Goal: Complete application form

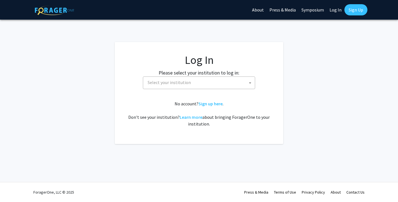
click at [193, 82] on span "Select your institution" at bounding box center [199, 83] width 109 height 12
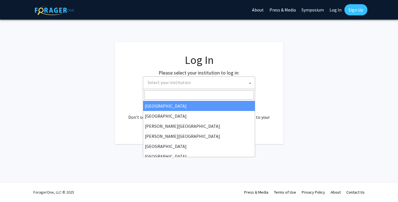
select select "34"
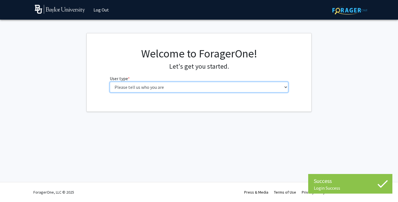
click at [180, 84] on select "Please tell us who you are Undergraduate Student Master's Student Doctoral Cand…" at bounding box center [199, 87] width 179 height 11
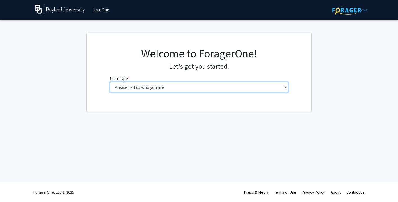
select select "1: undergrad"
click at [110, 82] on select "Please tell us who you are Undergraduate Student Master's Student Doctoral Cand…" at bounding box center [199, 87] width 179 height 11
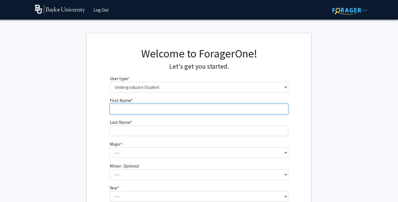
click at [193, 111] on input "First Name * required" at bounding box center [199, 109] width 179 height 11
type input "[PERSON_NAME]"
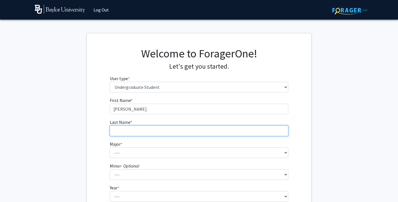
click at [141, 132] on input "Last Name * required" at bounding box center [199, 131] width 179 height 11
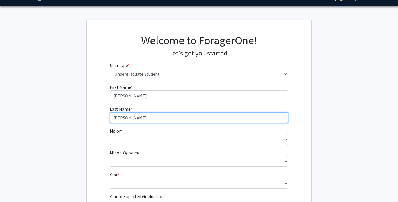
scroll to position [15, 0]
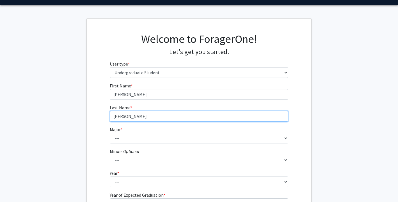
type input "[PERSON_NAME]"
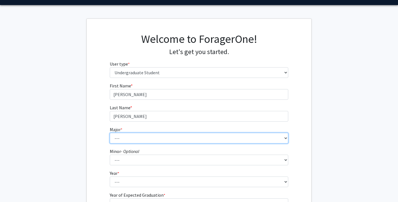
click at [118, 139] on select "--- Accounting American Studies Anthropology Apparel Design & Product Developme…" at bounding box center [199, 138] width 179 height 11
select select "95: 2760"
click at [110, 133] on select "--- Accounting American Studies Anthropology Apparel Design & Product Developme…" at bounding box center [199, 138] width 179 height 11
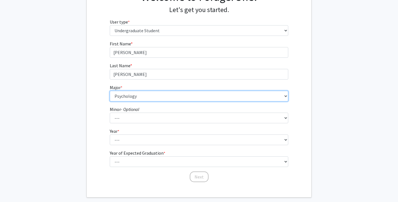
scroll to position [60, 0]
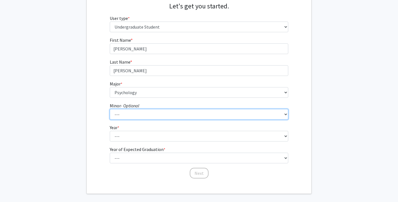
click at [118, 114] on select "--- Advertising American Sign Language American Studies Anthropology Apparel Me…" at bounding box center [199, 114] width 179 height 11
select select "15: 2078"
click at [110, 109] on select "--- Advertising American Sign Language American Studies Anthropology Apparel Me…" at bounding box center [199, 114] width 179 height 11
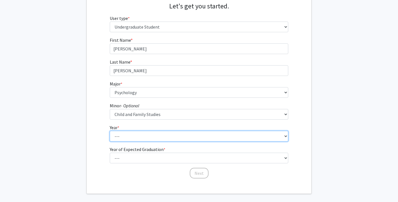
click at [144, 138] on select "--- First-year Sophomore Junior Senior Postbaccalaureate Certificate" at bounding box center [199, 136] width 179 height 11
select select "2: sophomore"
click at [110, 131] on select "--- First-year Sophomore Junior Senior Postbaccalaureate Certificate" at bounding box center [199, 136] width 179 height 11
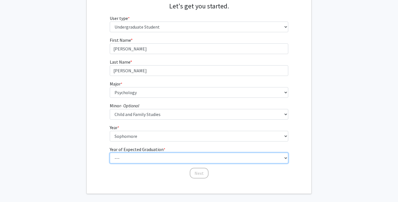
click at [130, 156] on select "--- 2025 2026 2027 2028 2029 2030 2031 2032 2033 2034" at bounding box center [199, 158] width 179 height 11
select select "4: 2028"
click at [110, 153] on select "--- 2025 2026 2027 2028 2029 2030 2031 2032 2033 2034" at bounding box center [199, 158] width 179 height 11
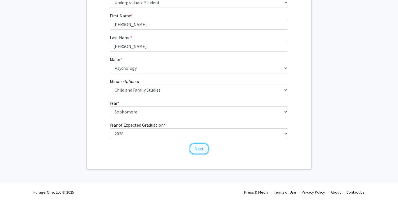
click at [198, 148] on button "Next" at bounding box center [199, 149] width 19 height 11
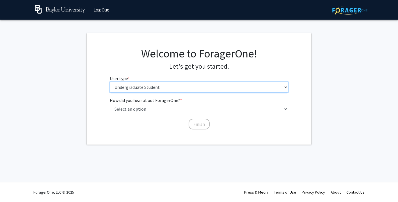
click at [157, 85] on select "Please tell us who you are Undergraduate Student Master's Student Doctoral Cand…" at bounding box center [199, 87] width 179 height 11
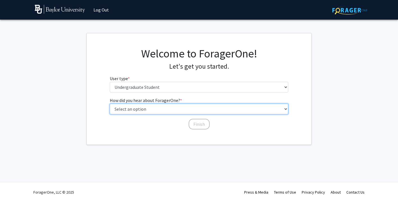
click at [145, 109] on select "Select an option Peer/student recommendation Faculty/staff recommendation Unive…" at bounding box center [199, 109] width 179 height 11
select select "3: university_website"
click at [110, 104] on select "Select an option Peer/student recommendation Faculty/staff recommendation Unive…" at bounding box center [199, 109] width 179 height 11
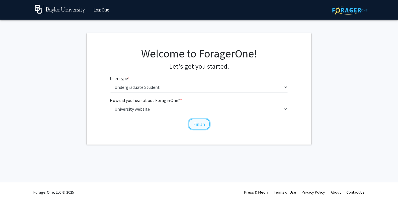
click at [196, 122] on button "Finish" at bounding box center [199, 124] width 21 height 11
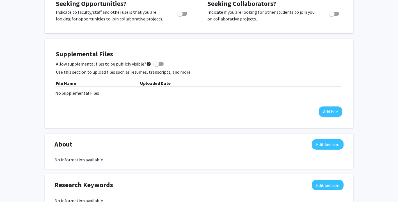
scroll to position [125, 0]
